Goal: Check status: Check status

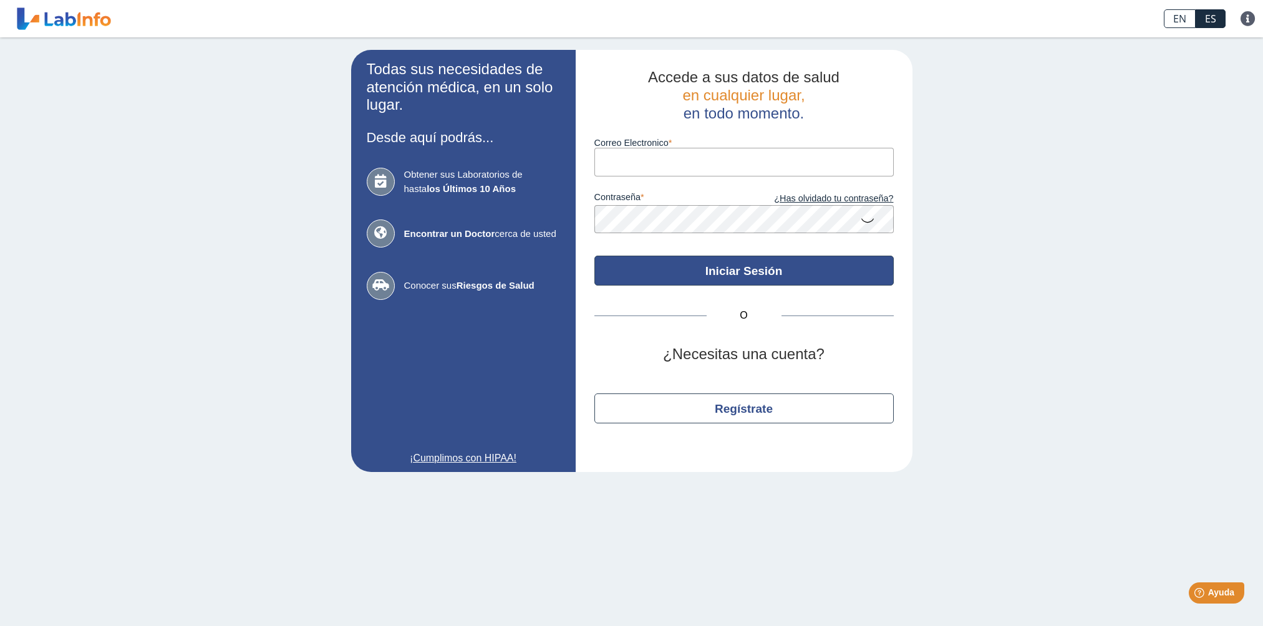
type input "[EMAIL_ADDRESS][DOMAIN_NAME]"
click at [747, 266] on button "Iniciar Sesión" at bounding box center [743, 271] width 299 height 30
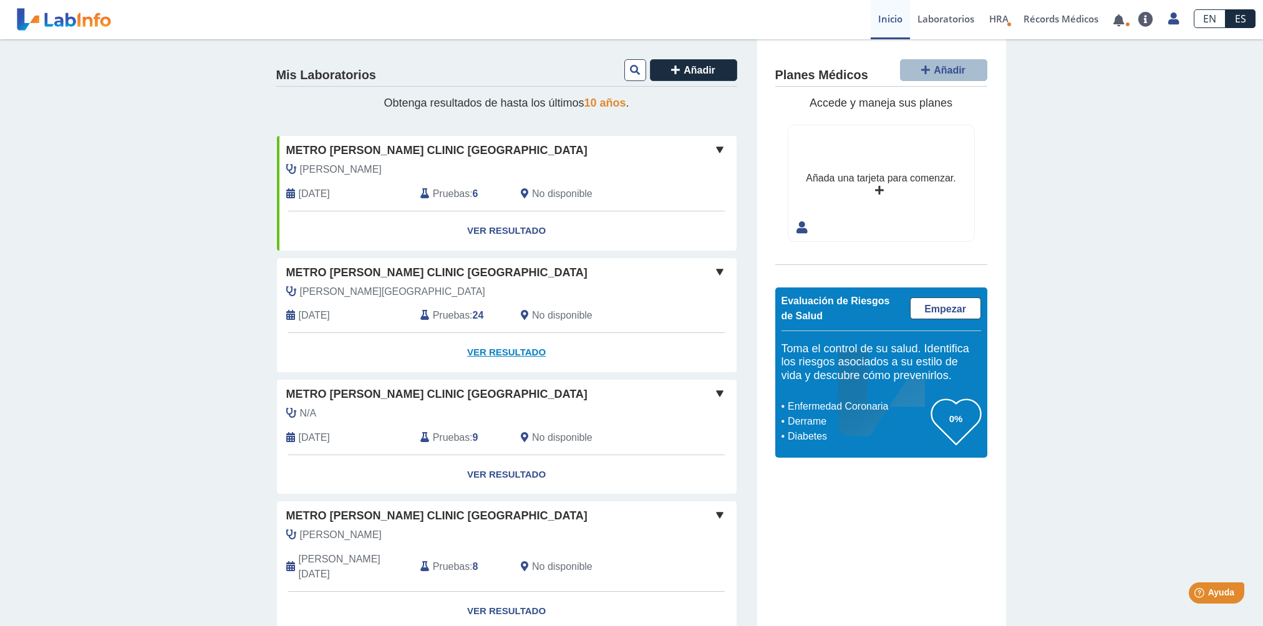
click at [509, 350] on link "Ver Resultado" at bounding box center [506, 352] width 459 height 39
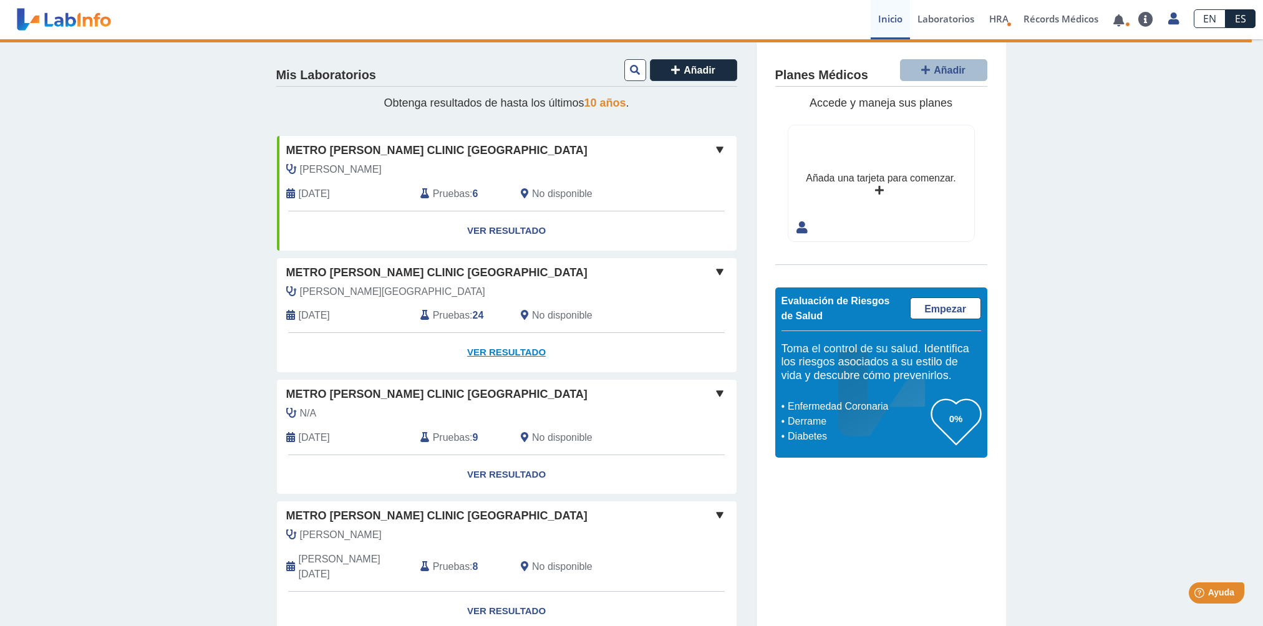
click at [488, 354] on link "Ver Resultado" at bounding box center [506, 352] width 459 height 39
click at [946, 316] on link "Empezar" at bounding box center [945, 308] width 71 height 22
